Goal: Navigation & Orientation: Find specific page/section

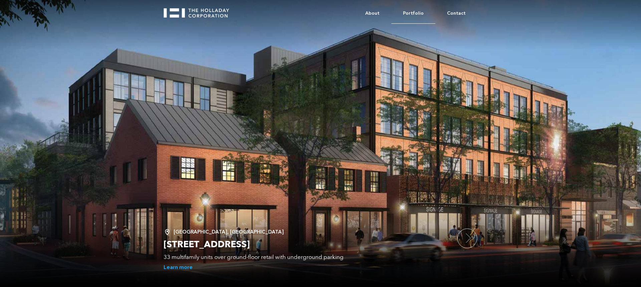
click at [414, 12] on link "Portfolio" at bounding box center [414, 13] width 44 height 20
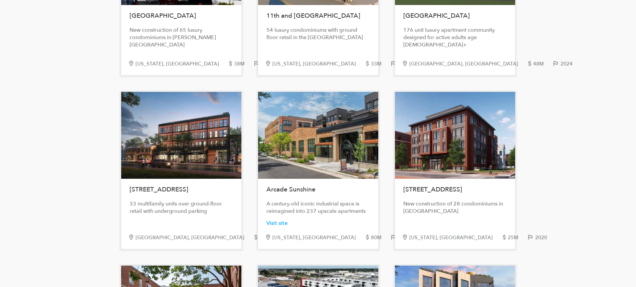
scroll to position [100, 0]
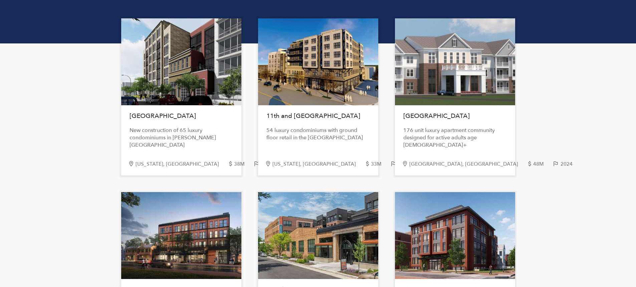
click at [152, 114] on h1 "Church Street" at bounding box center [182, 116] width 104 height 15
click at [159, 89] on div at bounding box center [181, 61] width 120 height 87
click at [160, 89] on div at bounding box center [181, 61] width 120 height 87
click at [149, 97] on div at bounding box center [181, 61] width 120 height 87
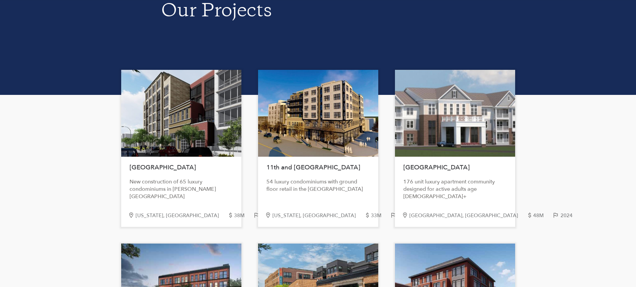
scroll to position [0, 0]
